Goal: Use online tool/utility: Utilize a website feature to perform a specific function

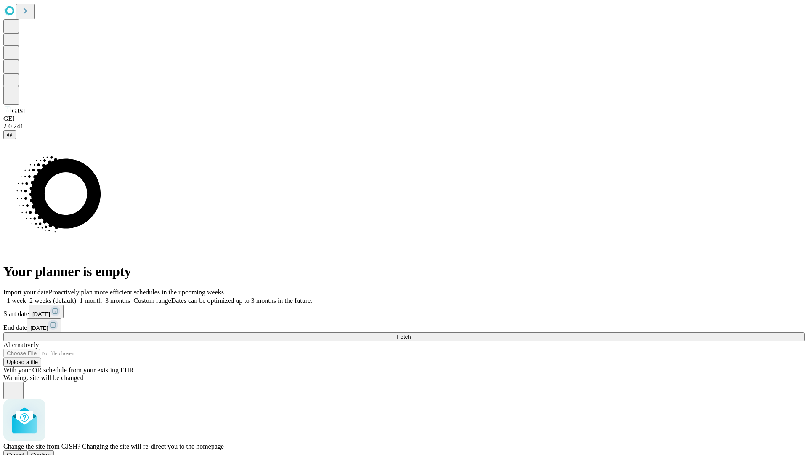
click at [51, 451] on span "Confirm" at bounding box center [41, 454] width 20 height 6
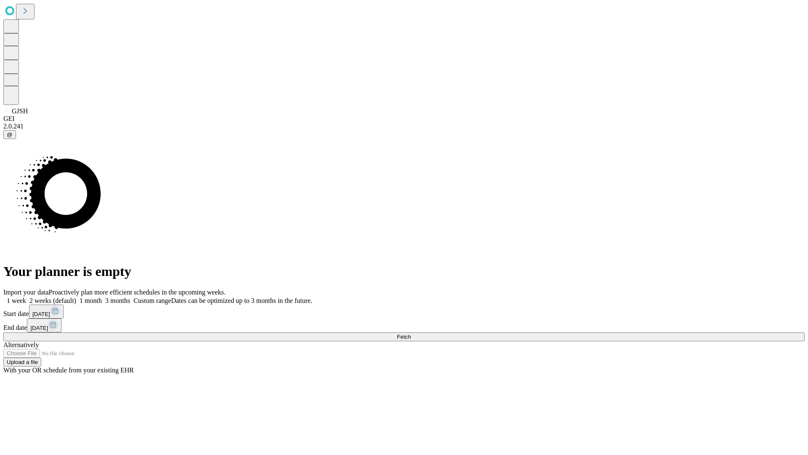
click at [76, 297] on label "2 weeks (default)" at bounding box center [51, 300] width 50 height 7
click at [411, 333] on span "Fetch" at bounding box center [404, 336] width 14 height 6
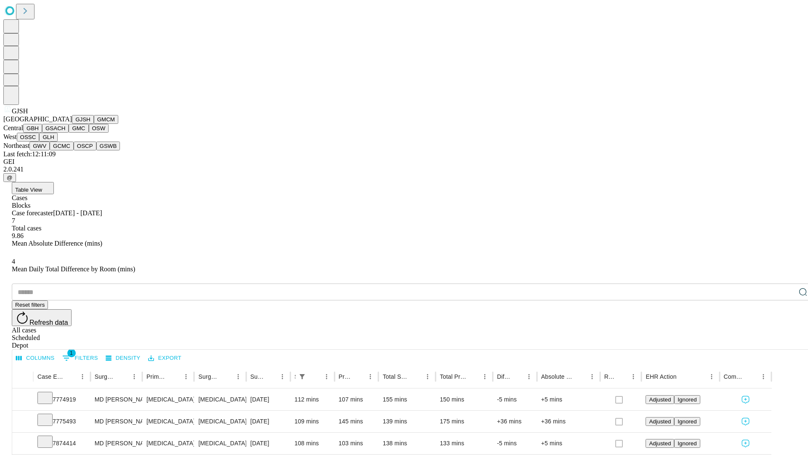
click at [94, 124] on button "GMCM" at bounding box center [106, 119] width 24 height 9
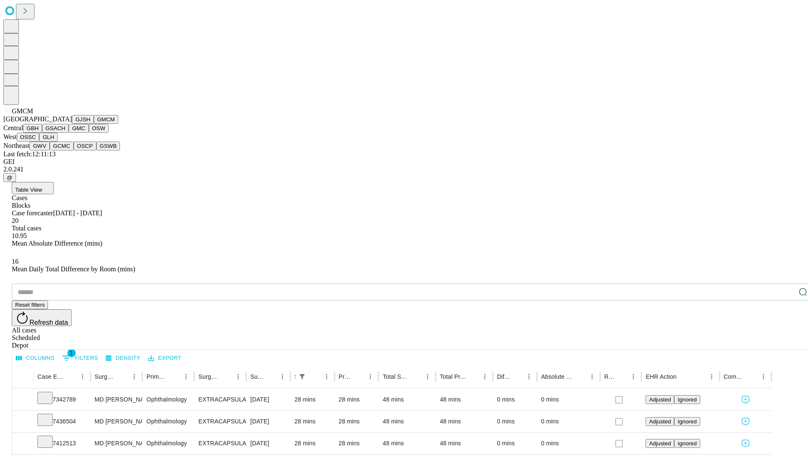
click at [42, 133] on button "GBH" at bounding box center [32, 128] width 19 height 9
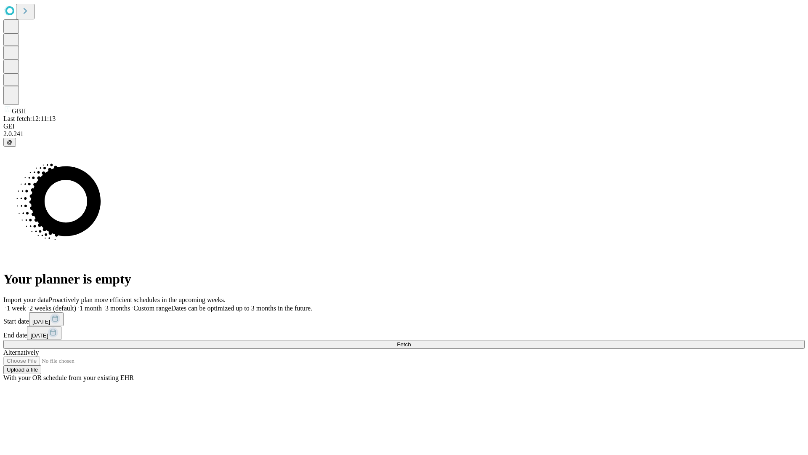
click at [76, 304] on label "2 weeks (default)" at bounding box center [51, 307] width 50 height 7
click at [411, 341] on span "Fetch" at bounding box center [404, 344] width 14 height 6
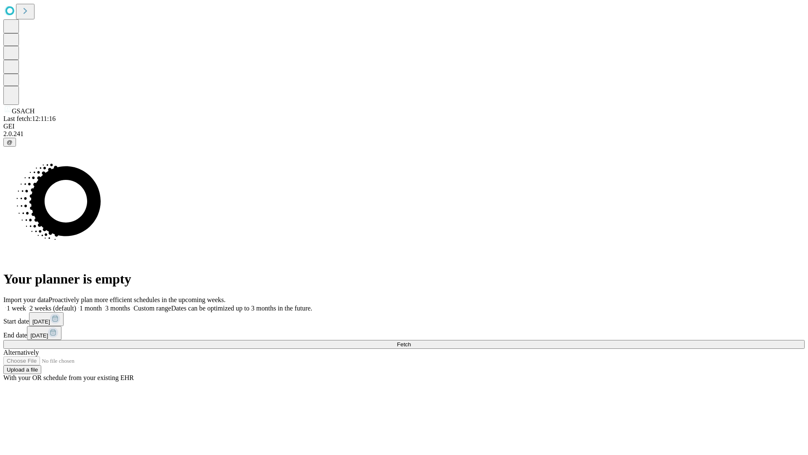
click at [411, 341] on span "Fetch" at bounding box center [404, 344] width 14 height 6
click at [76, 304] on label "2 weeks (default)" at bounding box center [51, 307] width 50 height 7
click at [411, 341] on span "Fetch" at bounding box center [404, 344] width 14 height 6
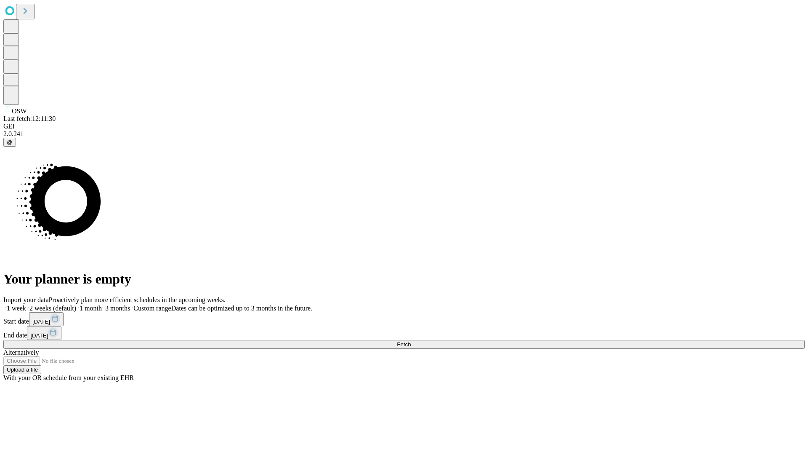
click at [76, 304] on label "2 weeks (default)" at bounding box center [51, 307] width 50 height 7
click at [411, 341] on span "Fetch" at bounding box center [404, 344] width 14 height 6
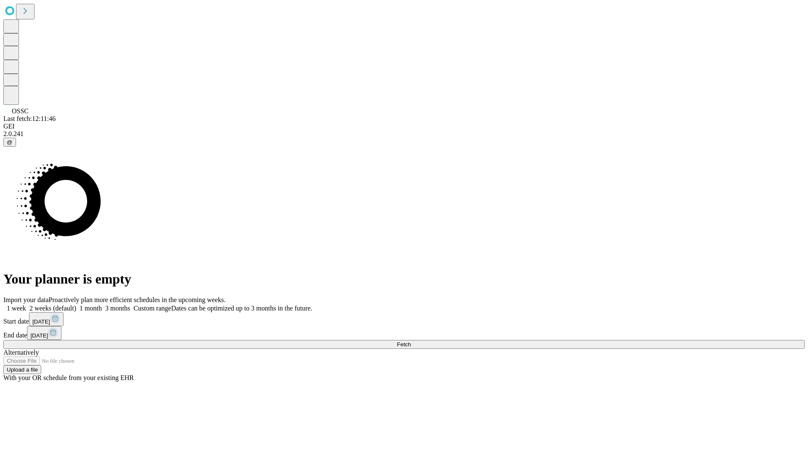
click at [76, 304] on label "2 weeks (default)" at bounding box center [51, 307] width 50 height 7
click at [411, 341] on span "Fetch" at bounding box center [404, 344] width 14 height 6
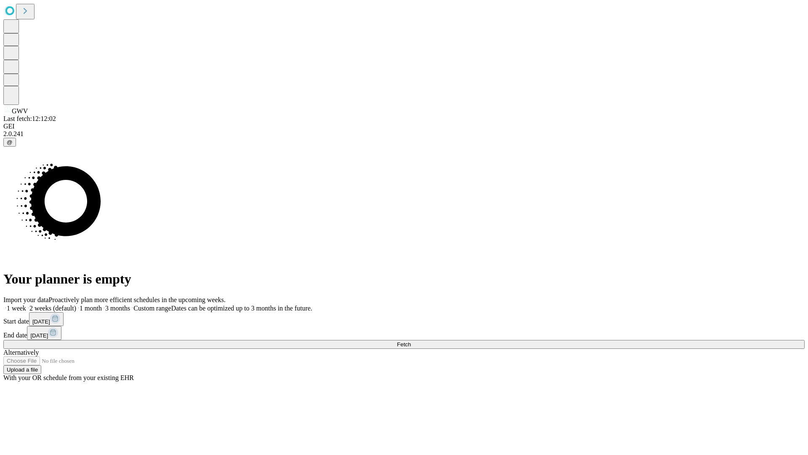
click at [411, 341] on span "Fetch" at bounding box center [404, 344] width 14 height 6
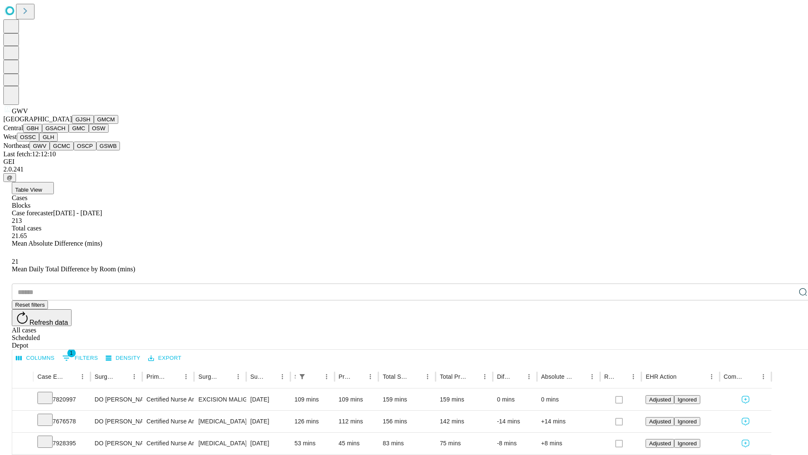
click at [65, 150] on button "GCMC" at bounding box center [62, 145] width 24 height 9
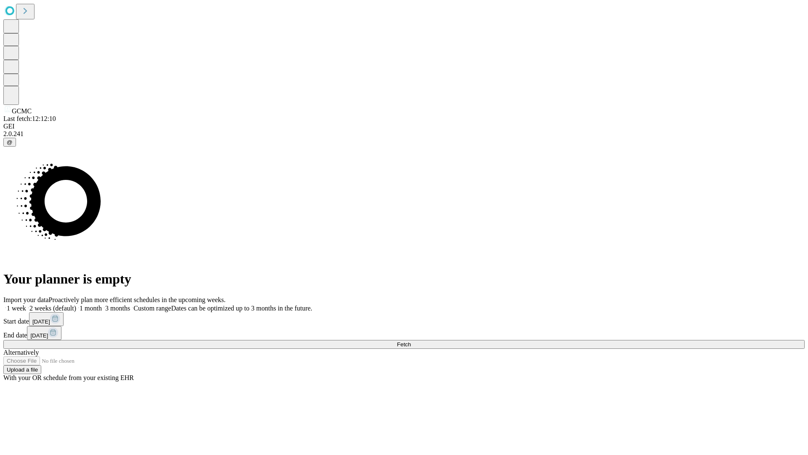
click at [76, 304] on label "2 weeks (default)" at bounding box center [51, 307] width 50 height 7
click at [411, 341] on span "Fetch" at bounding box center [404, 344] width 14 height 6
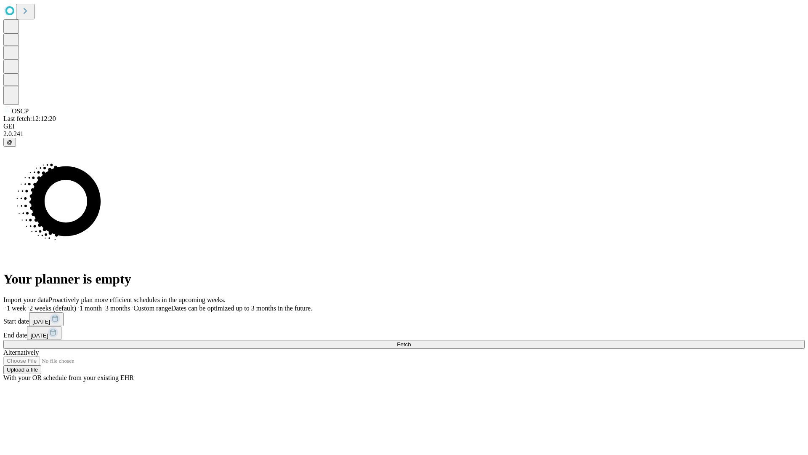
click at [411, 341] on span "Fetch" at bounding box center [404, 344] width 14 height 6
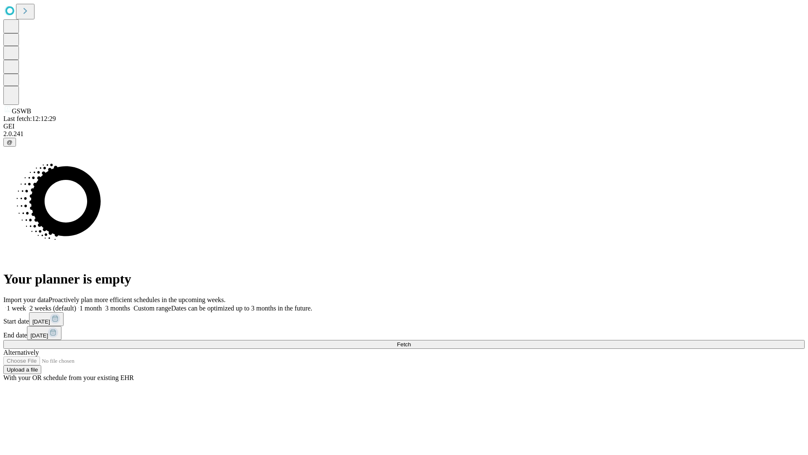
click at [76, 304] on label "2 weeks (default)" at bounding box center [51, 307] width 50 height 7
click at [411, 341] on span "Fetch" at bounding box center [404, 344] width 14 height 6
